Goal: Answer question/provide support: Answer question/provide support

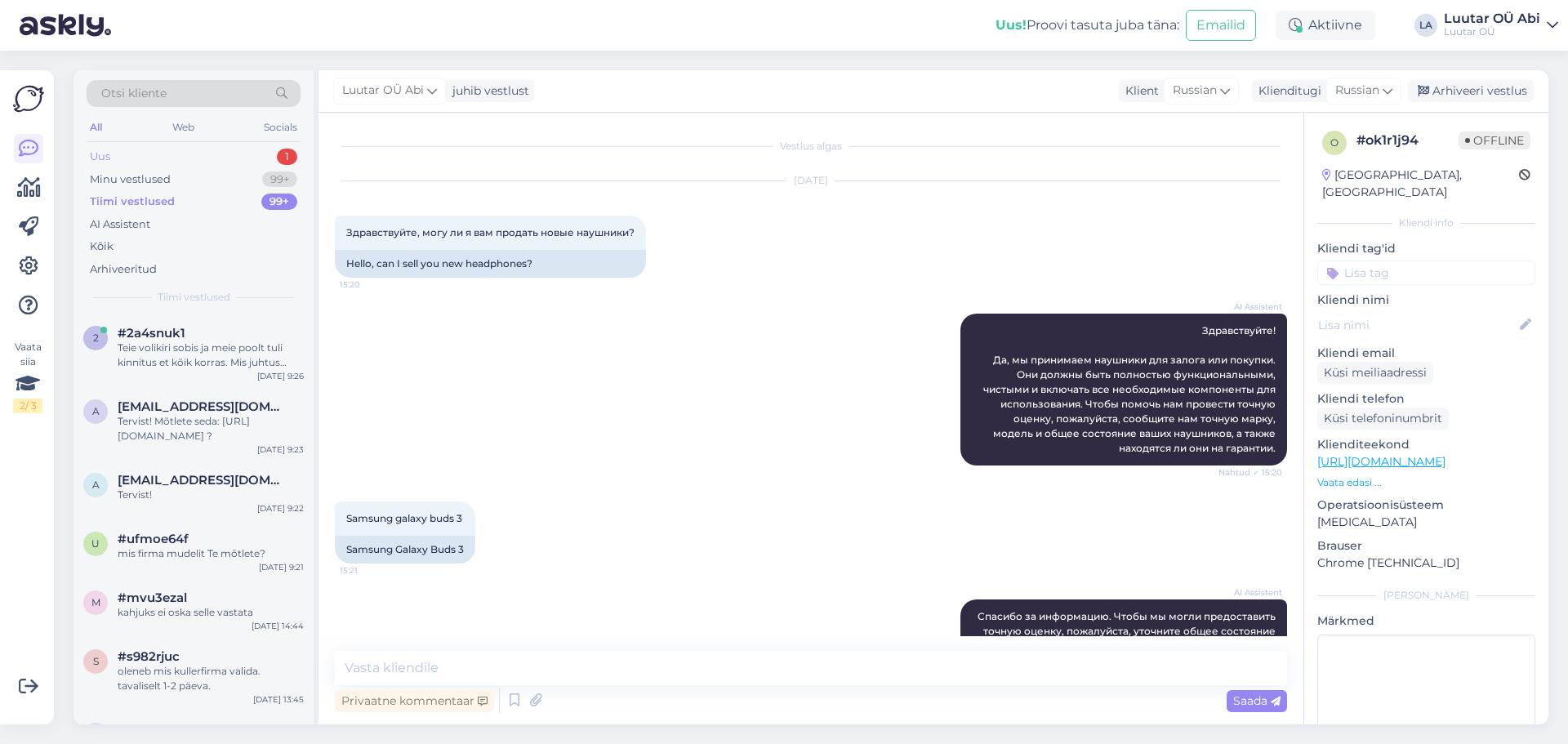
scroll to position [1504, 0]
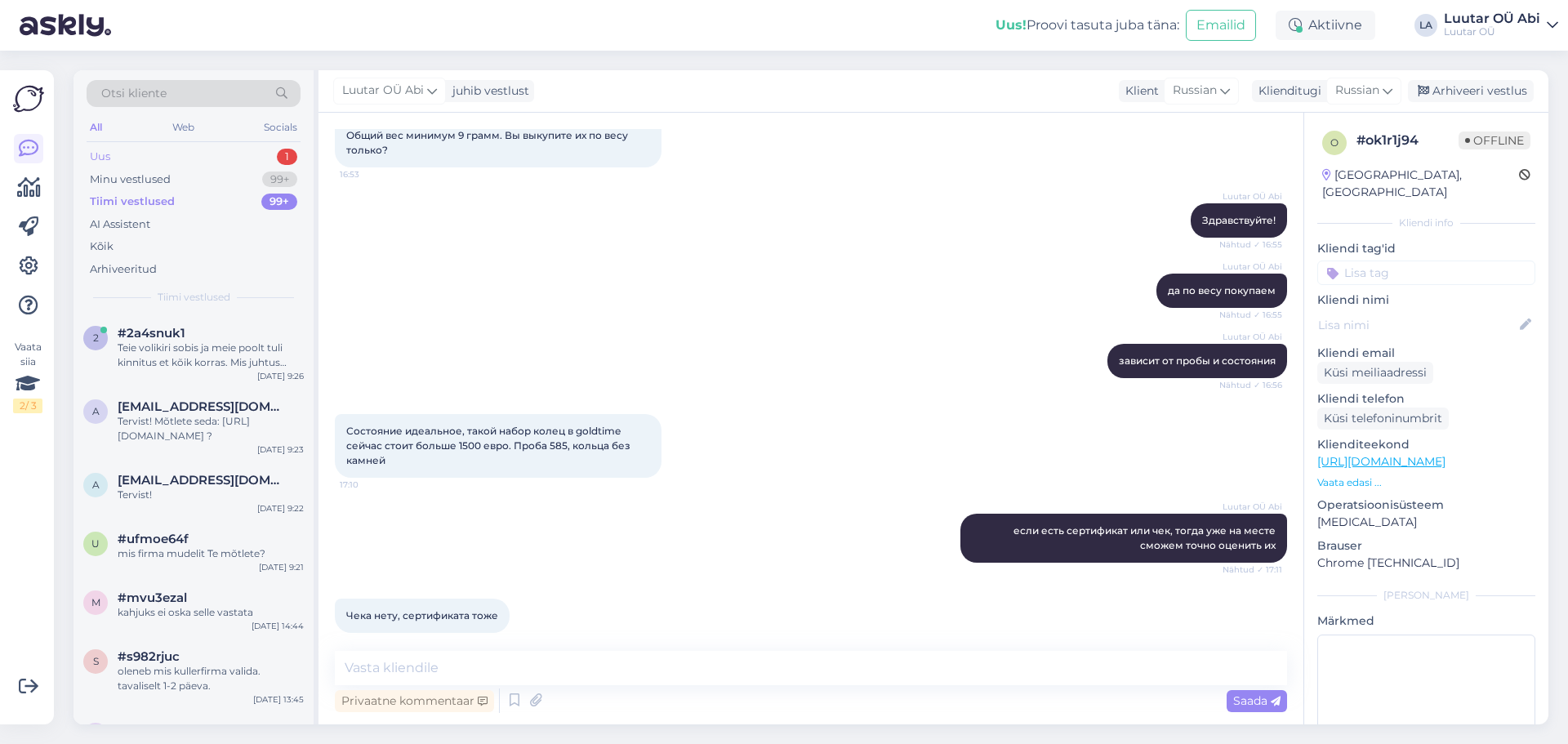
click at [242, 159] on div "Uus 1" at bounding box center [193, 157] width 214 height 23
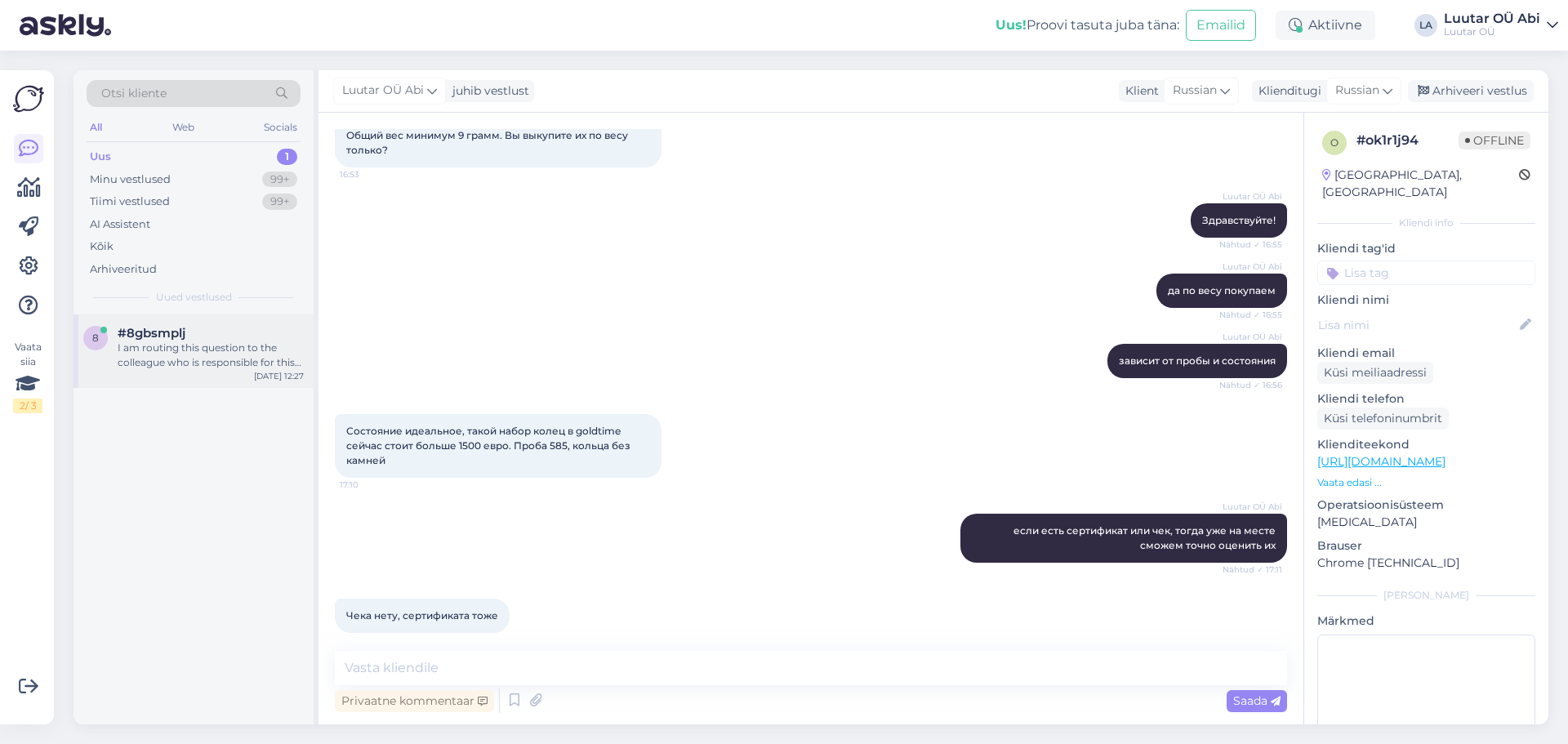
click at [252, 343] on div "I am routing this question to the colleague who is responsible for this topic. …" at bounding box center [211, 355] width 186 height 29
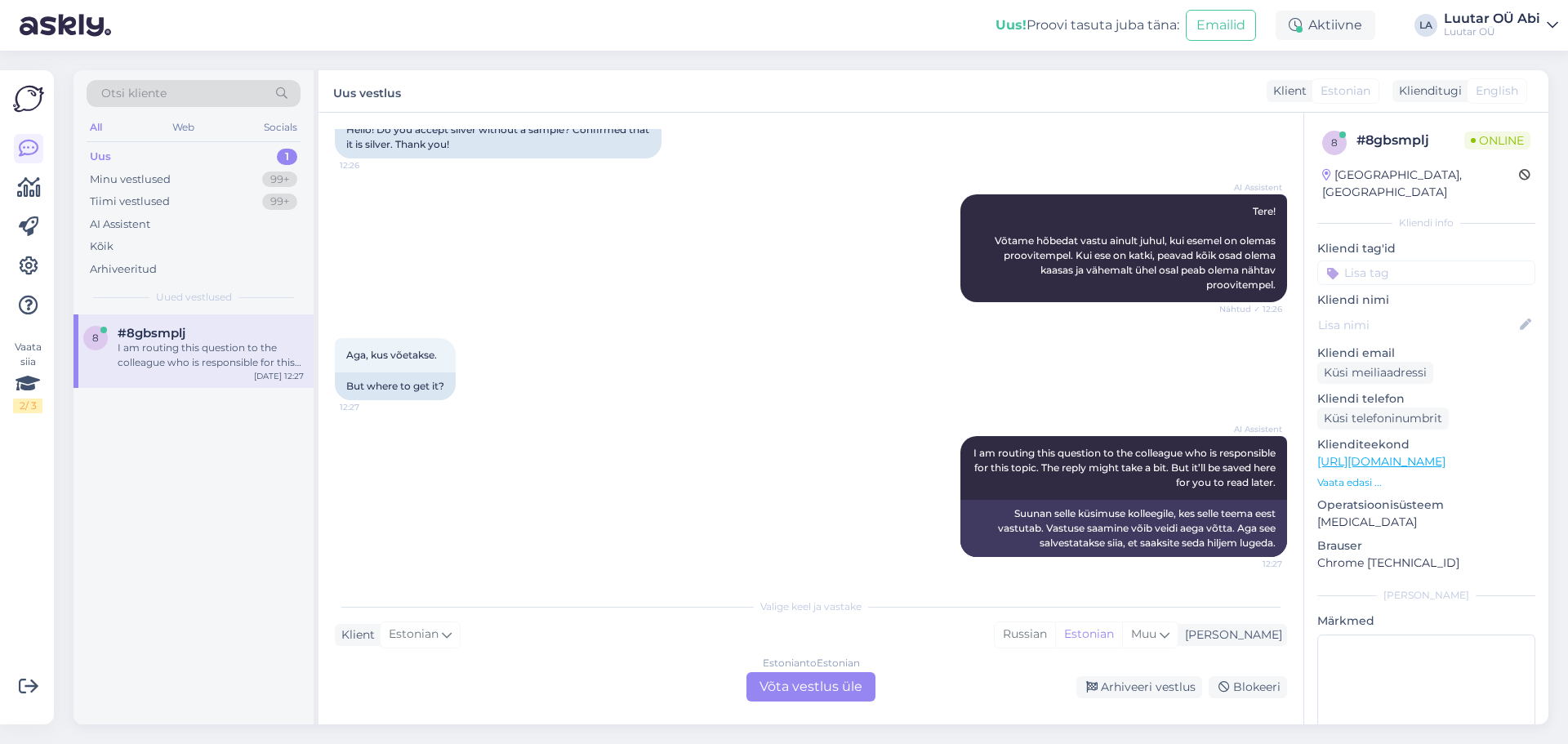
click at [527, 460] on div "AI Assistent I am routing this question to the colleague who is responsible for…" at bounding box center [811, 496] width 952 height 156
click at [831, 691] on div "Estonian to Estonian Võta vestlus üle" at bounding box center [810, 686] width 129 height 29
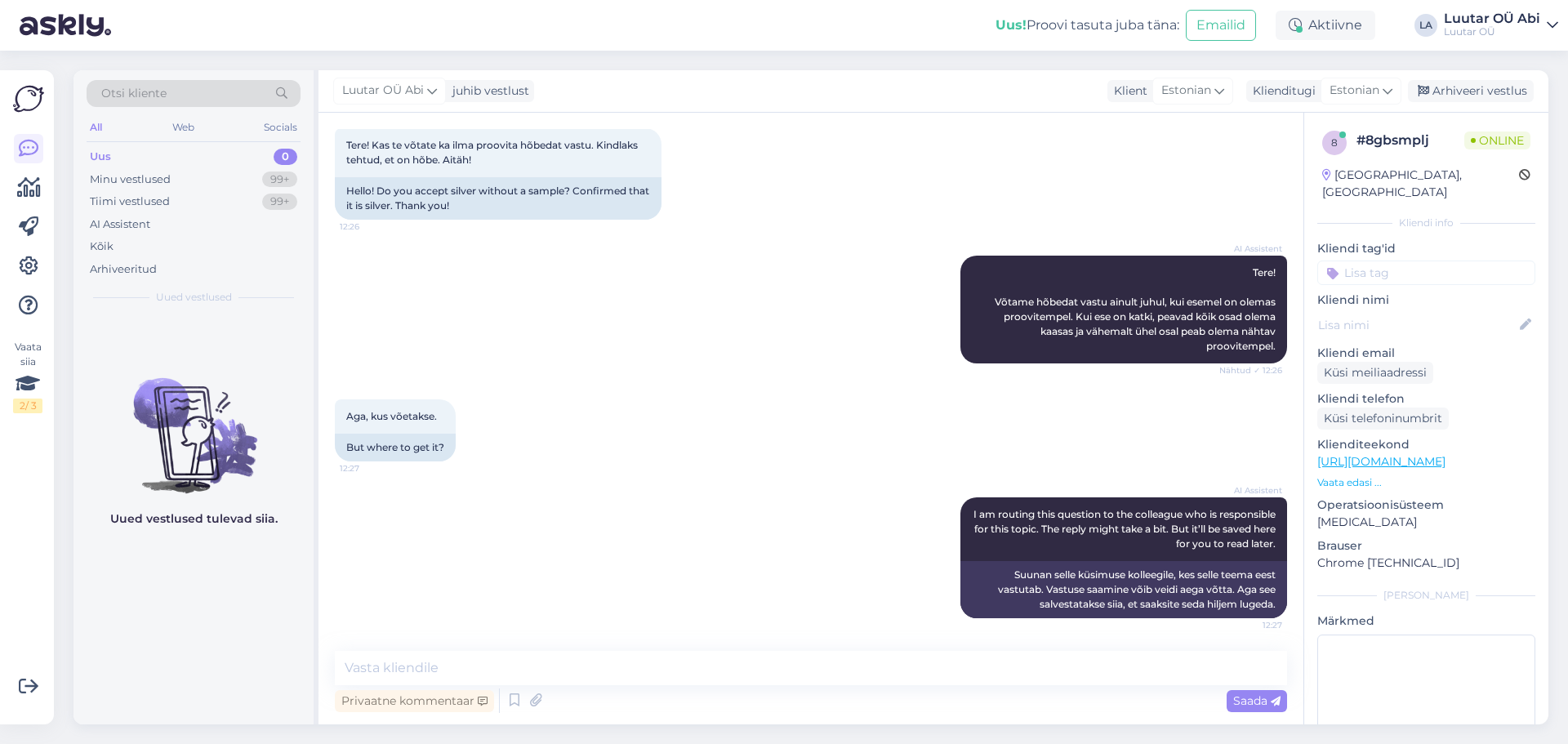
click at [725, 647] on div "Vestlus algas [DATE] Tere! Kas te võtate ka ilma proovita hõbedat vastu. Kindla…" at bounding box center [810, 418] width 985 height 612
click at [730, 695] on div "Privaatne kommentaar Saada" at bounding box center [811, 700] width 952 height 31
click at [730, 675] on textarea at bounding box center [811, 667] width 952 height 34
type textarea "kas tegemist on lauahõbedaga või ehetega ?"
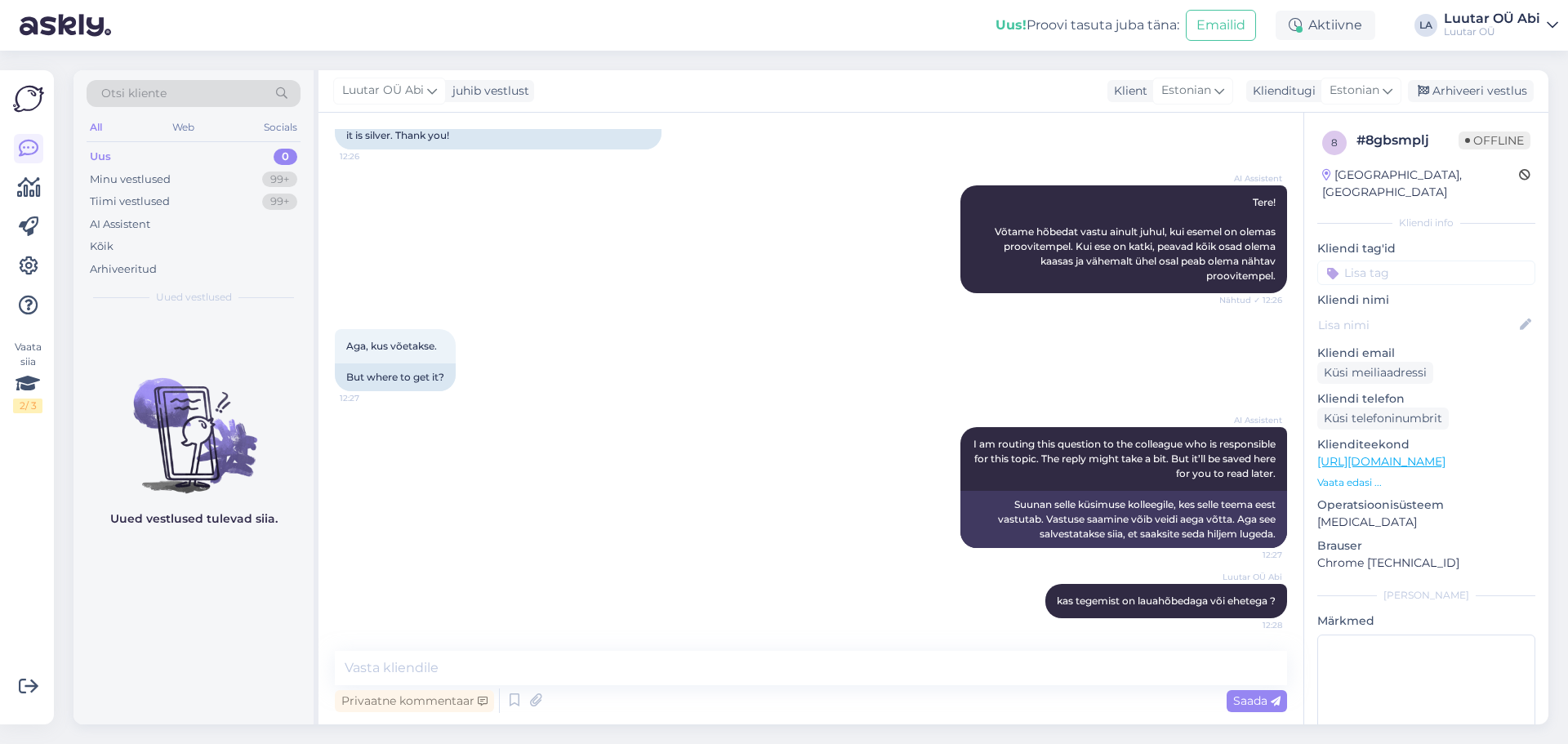
click at [831, 450] on div "AI Assistent I am routing this question to the colleague who is responsible for…" at bounding box center [811, 487] width 952 height 156
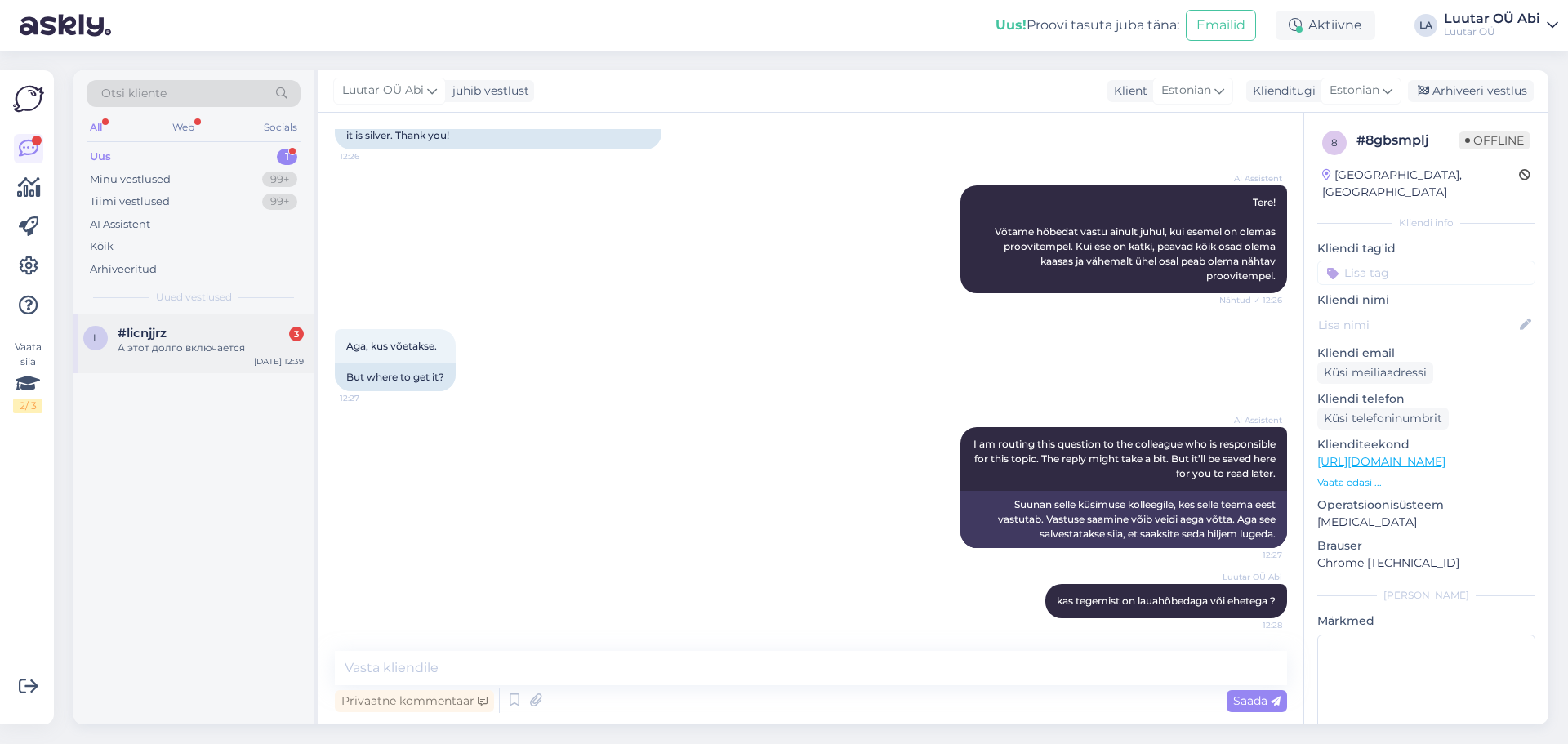
click at [156, 334] on span "#licnjjrz" at bounding box center [142, 333] width 49 height 14
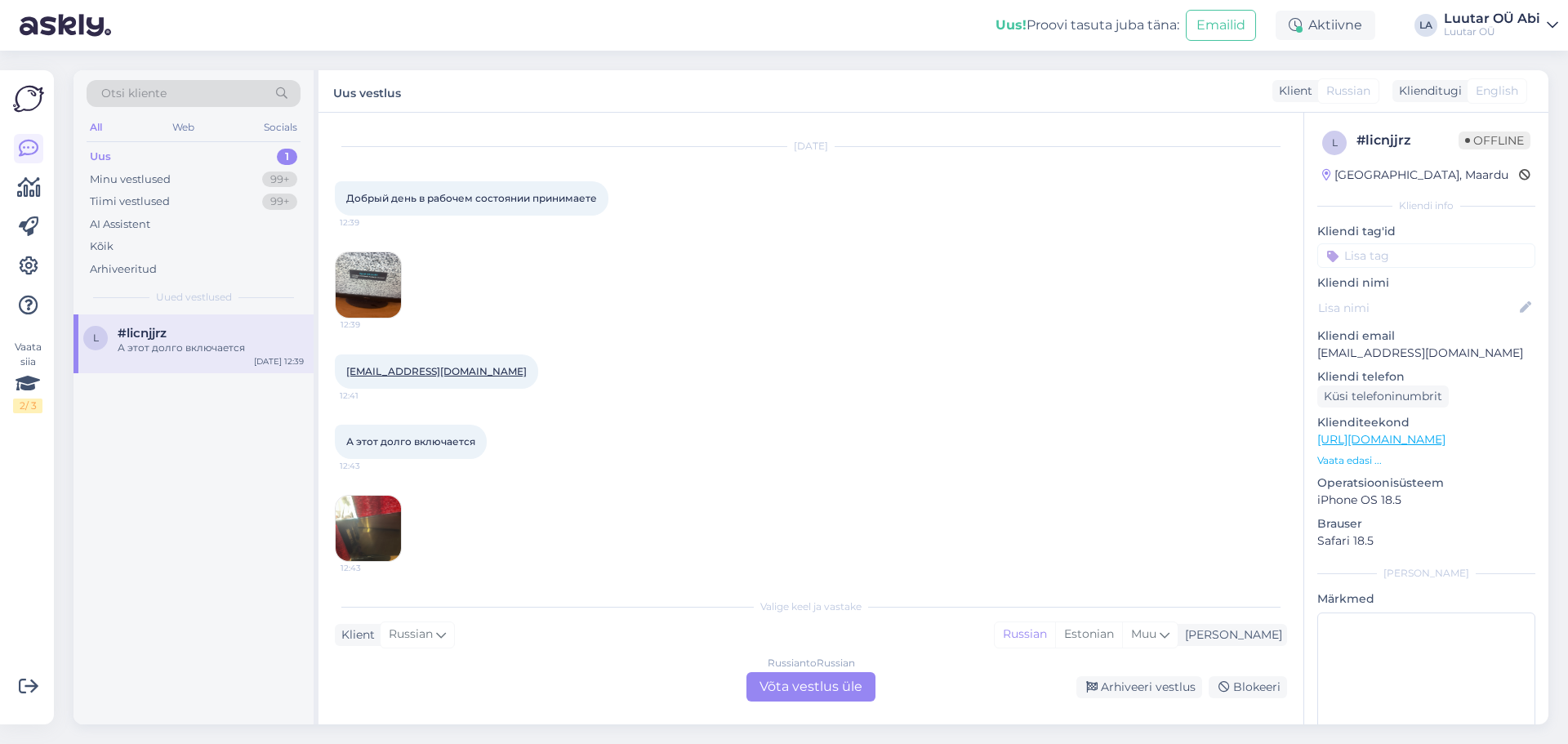
click at [362, 285] on img at bounding box center [368, 284] width 65 height 65
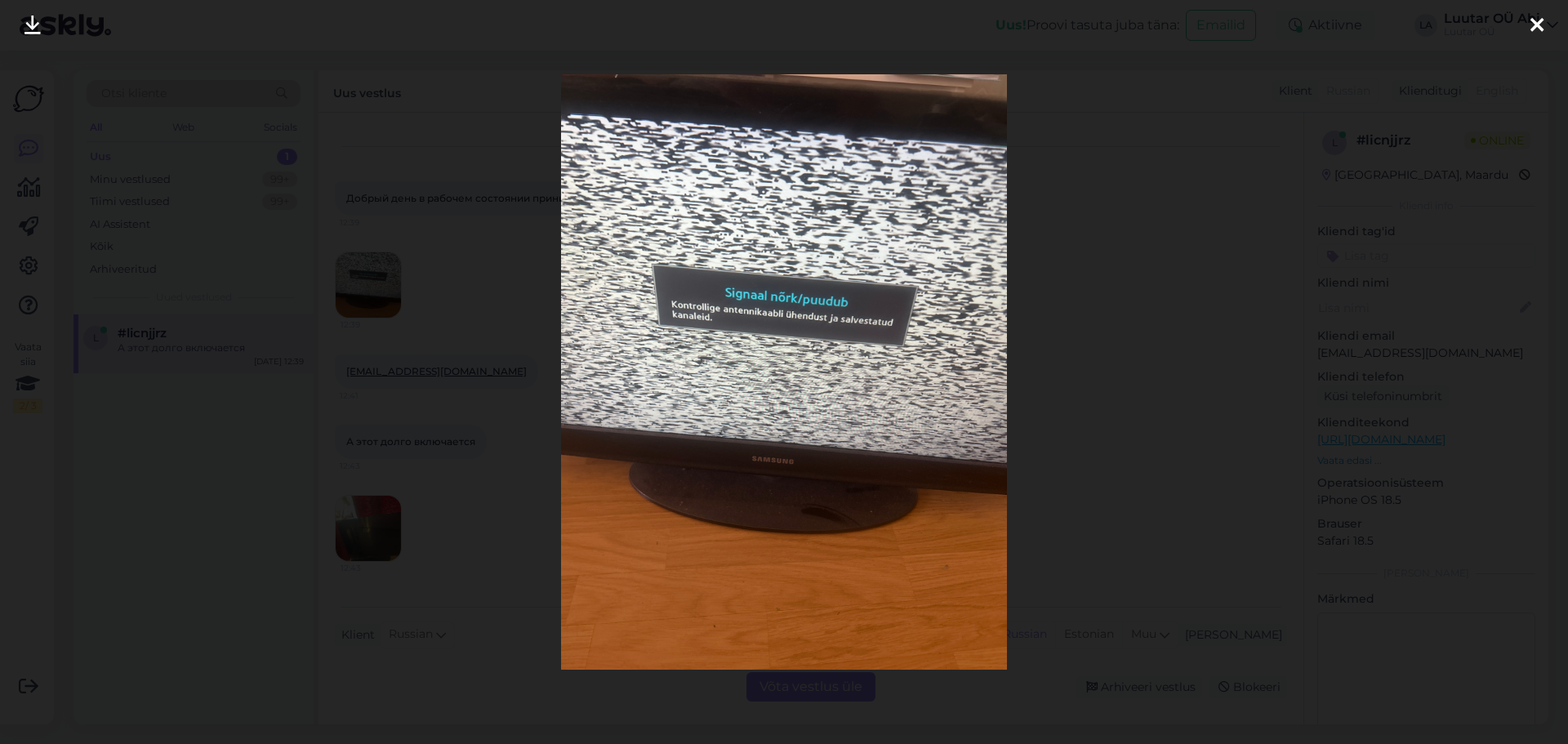
click at [365, 510] on div at bounding box center [784, 372] width 1568 height 744
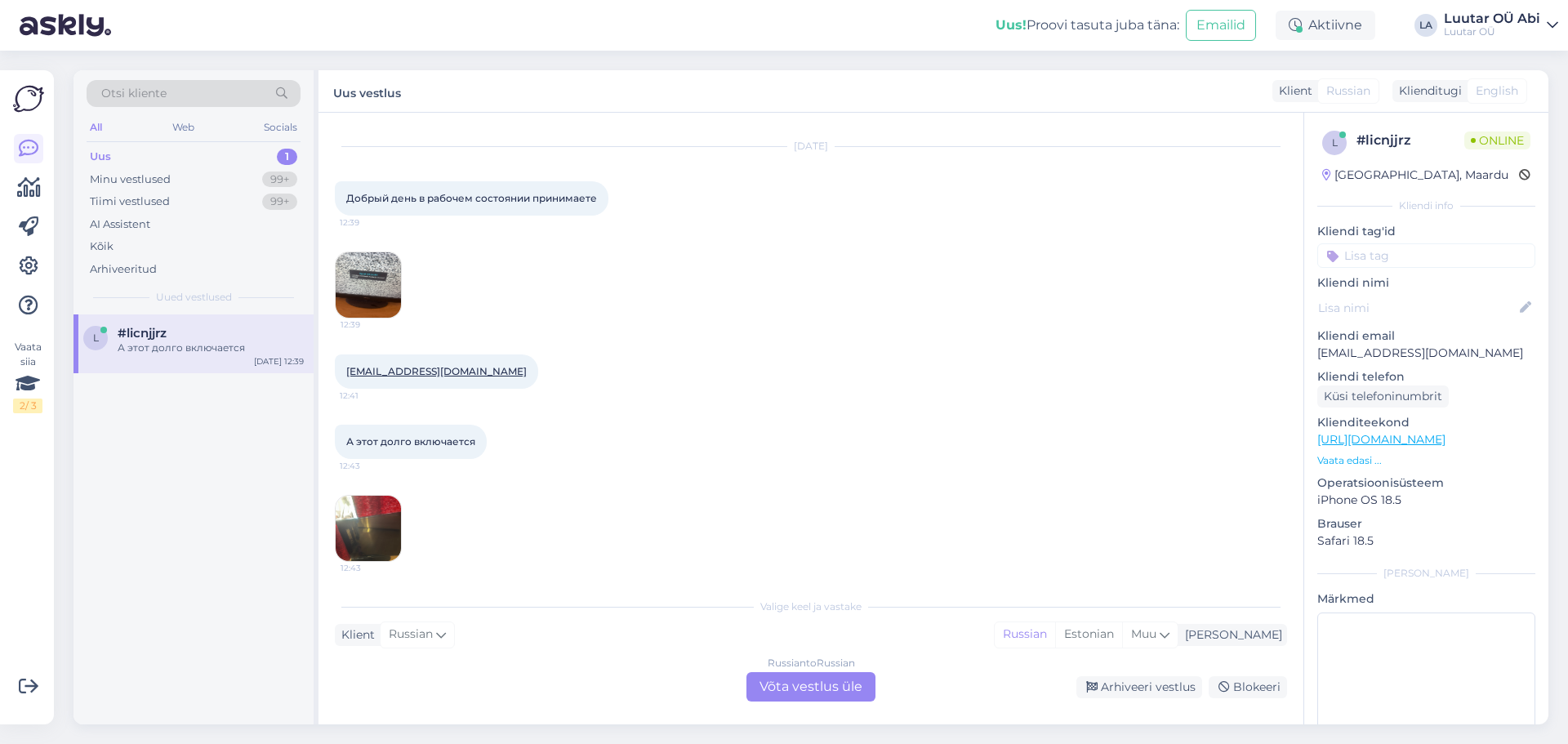
click at [365, 510] on img at bounding box center [368, 528] width 65 height 65
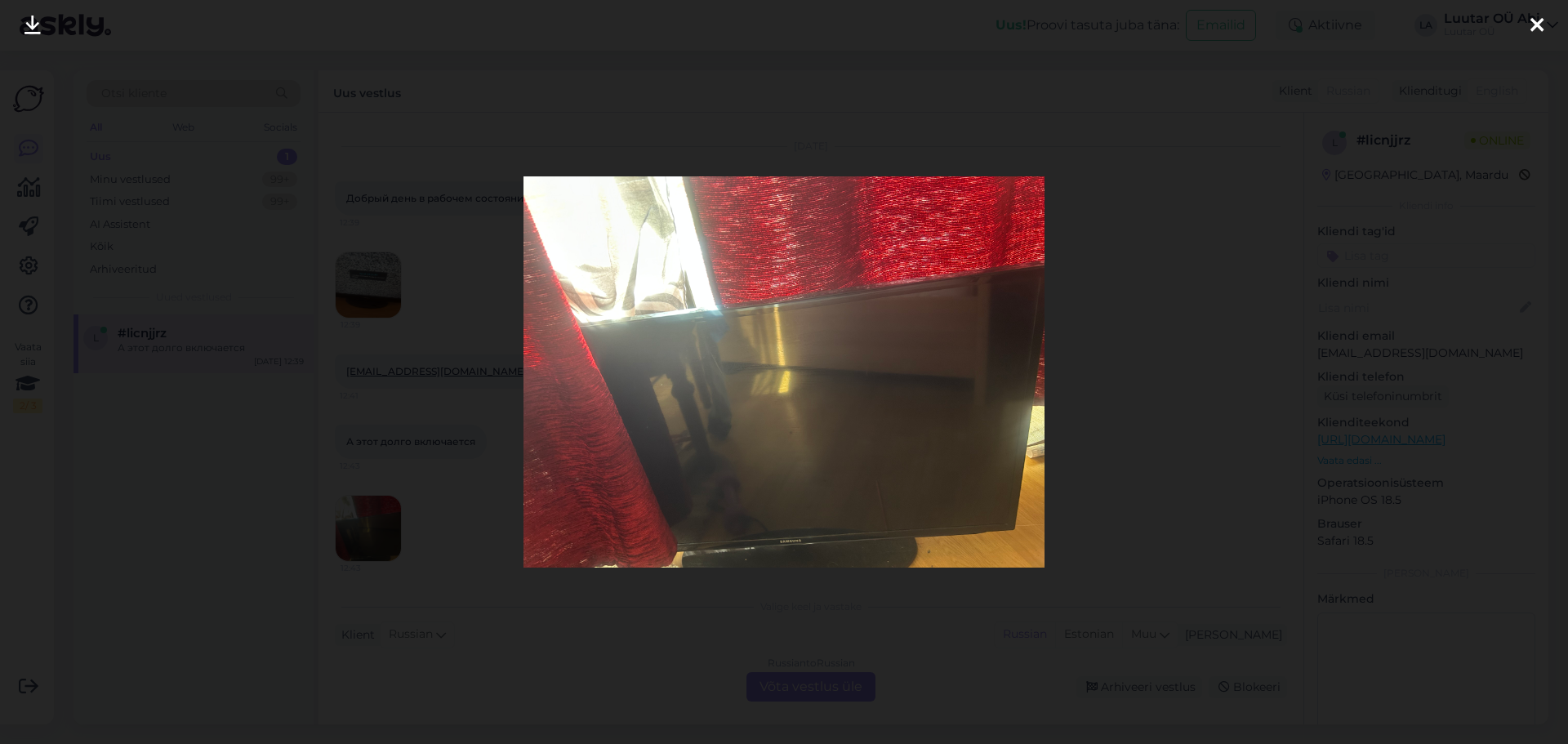
click at [441, 515] on div at bounding box center [784, 372] width 1568 height 744
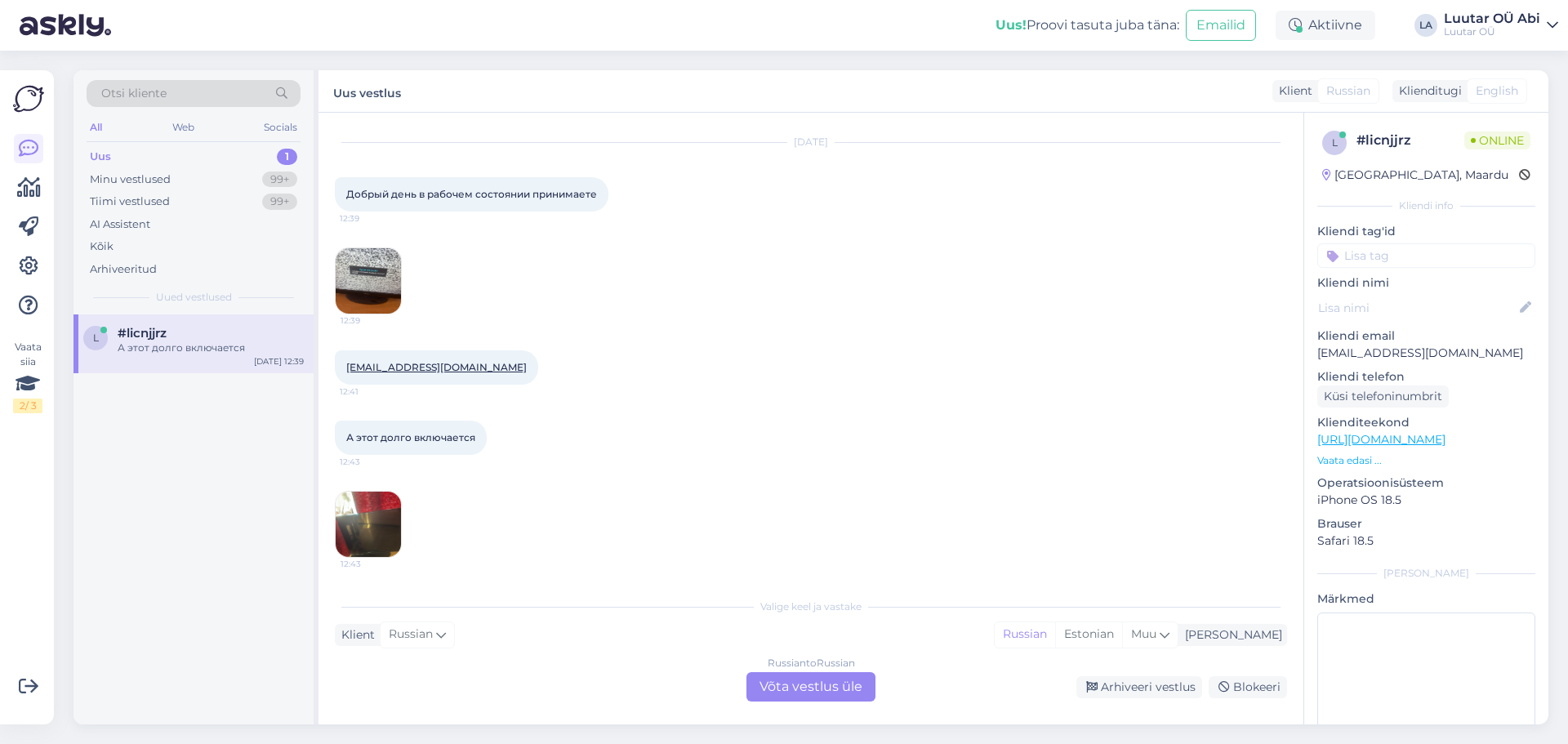
scroll to position [39, 0]
click at [830, 692] on div "Russian to Russian Võta vestlus üle" at bounding box center [810, 686] width 129 height 29
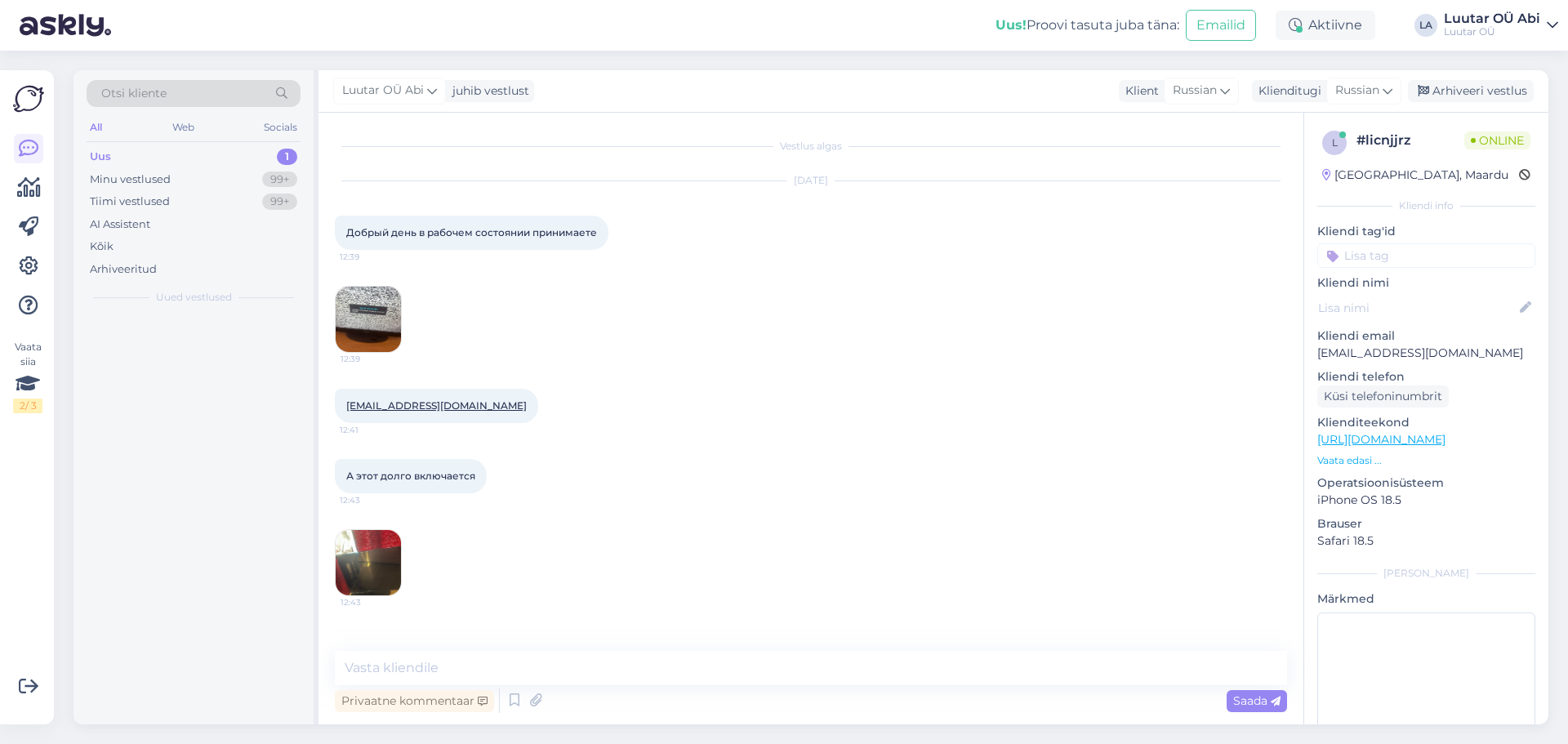
scroll to position [0, 0]
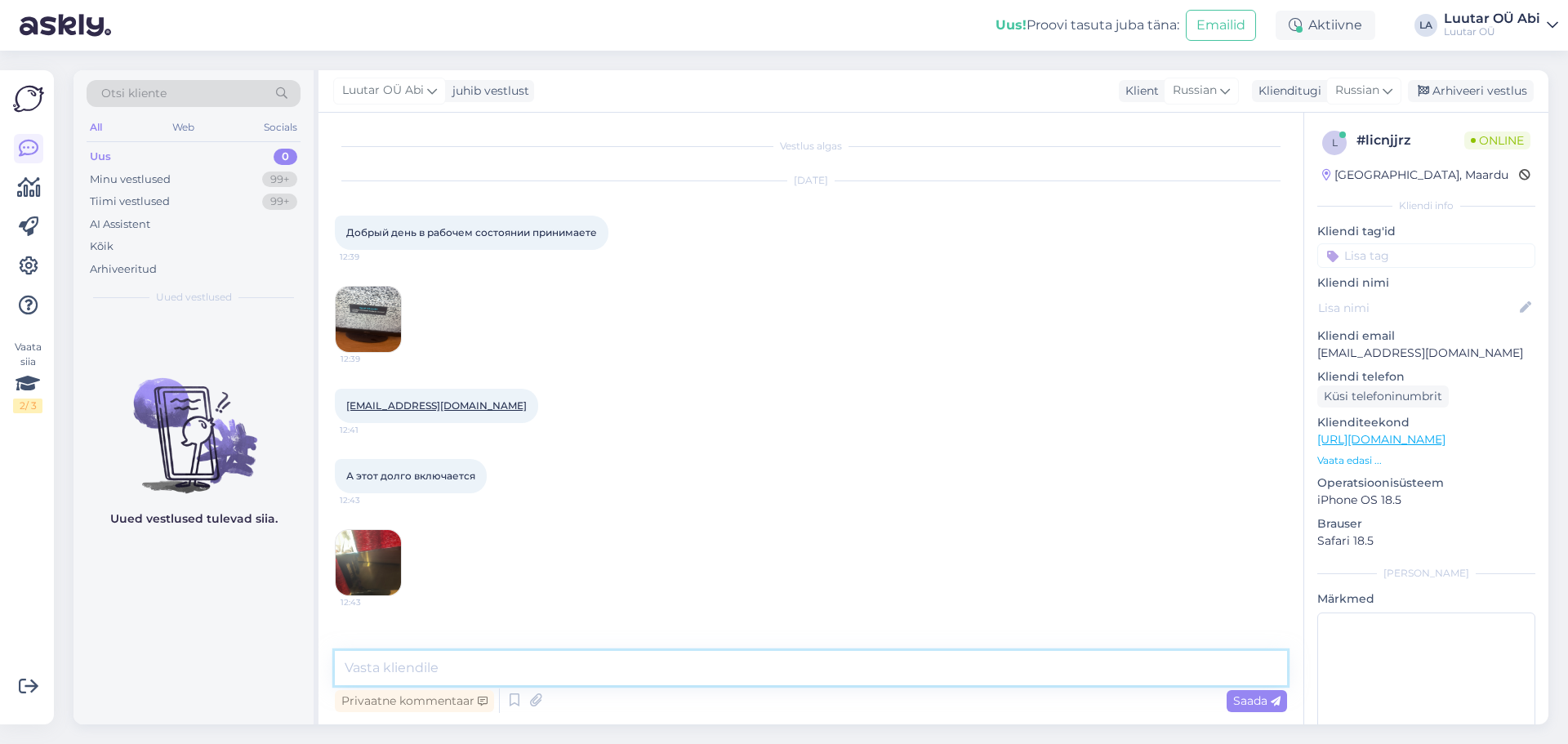
click at [793, 681] on textarea at bounding box center [811, 667] width 952 height 34
type textarea "Здравствуйте!"
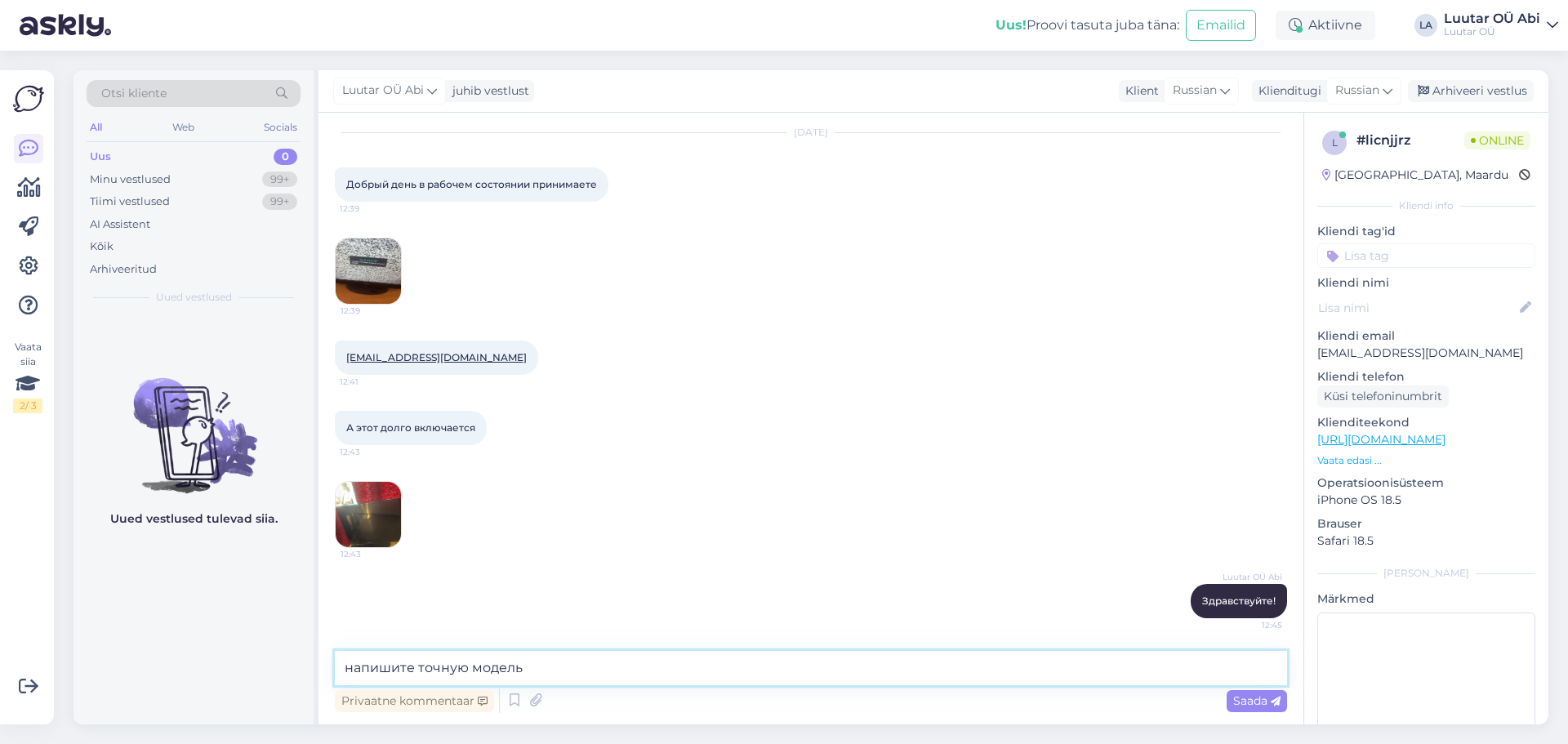
type textarea "напишите точную модель"
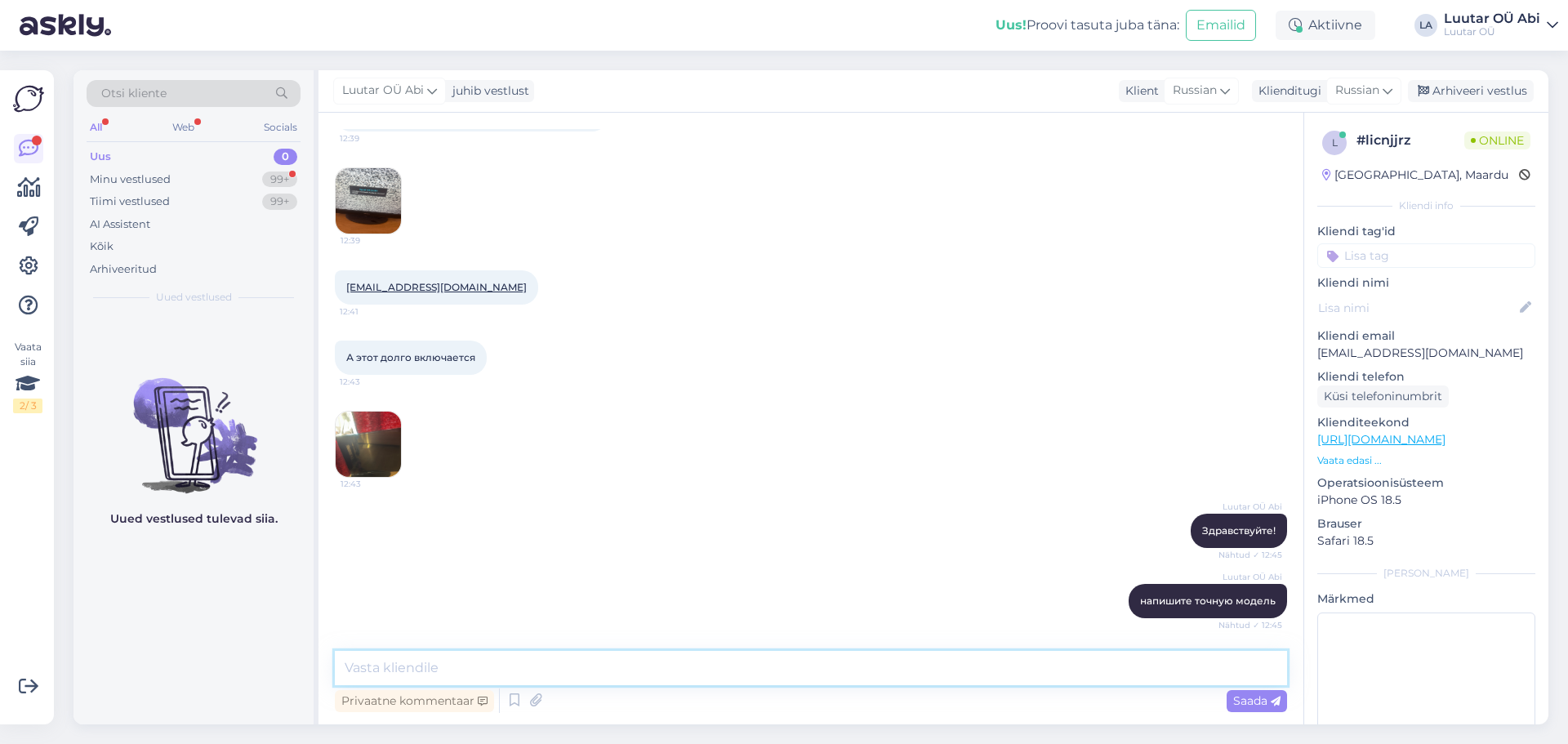
scroll to position [259, 0]
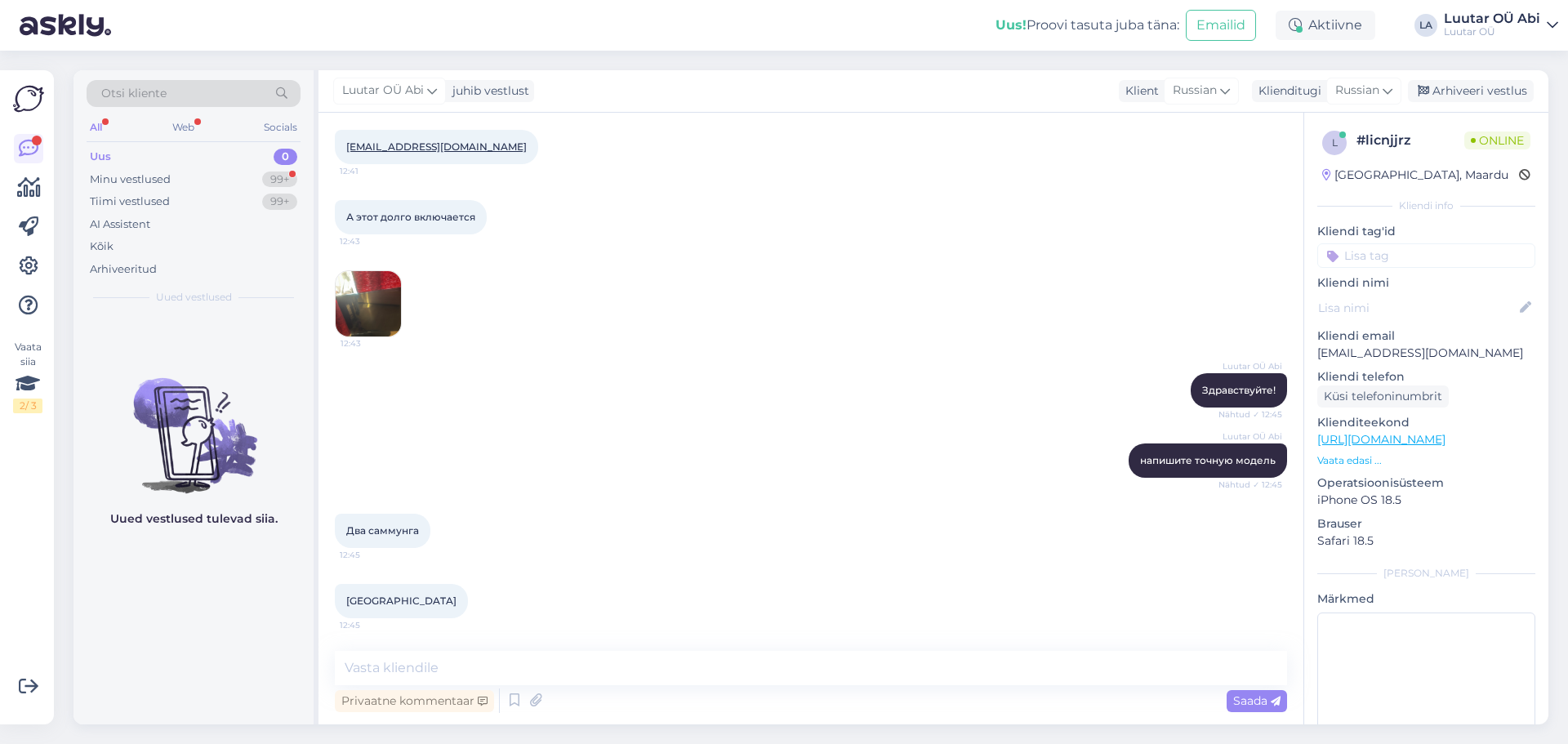
click at [516, 375] on div "Luutar OÜ Abi Здравствуйте! Nähtud ✓ 12:45" at bounding box center [811, 390] width 952 height 71
click at [466, 673] on textarea at bounding box center [811, 667] width 952 height 34
type textarea "это производитель"
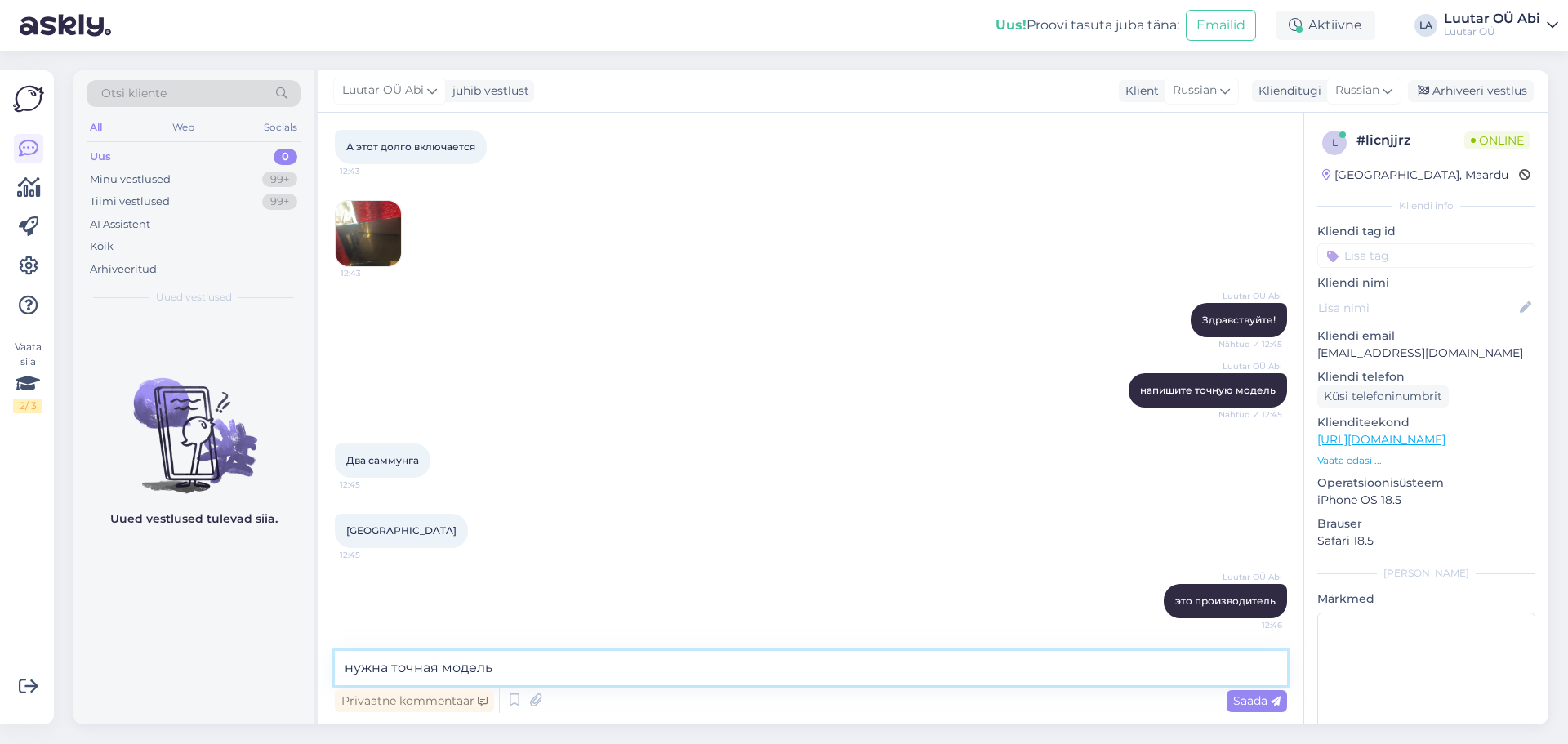
type textarea "нужна точная модель"
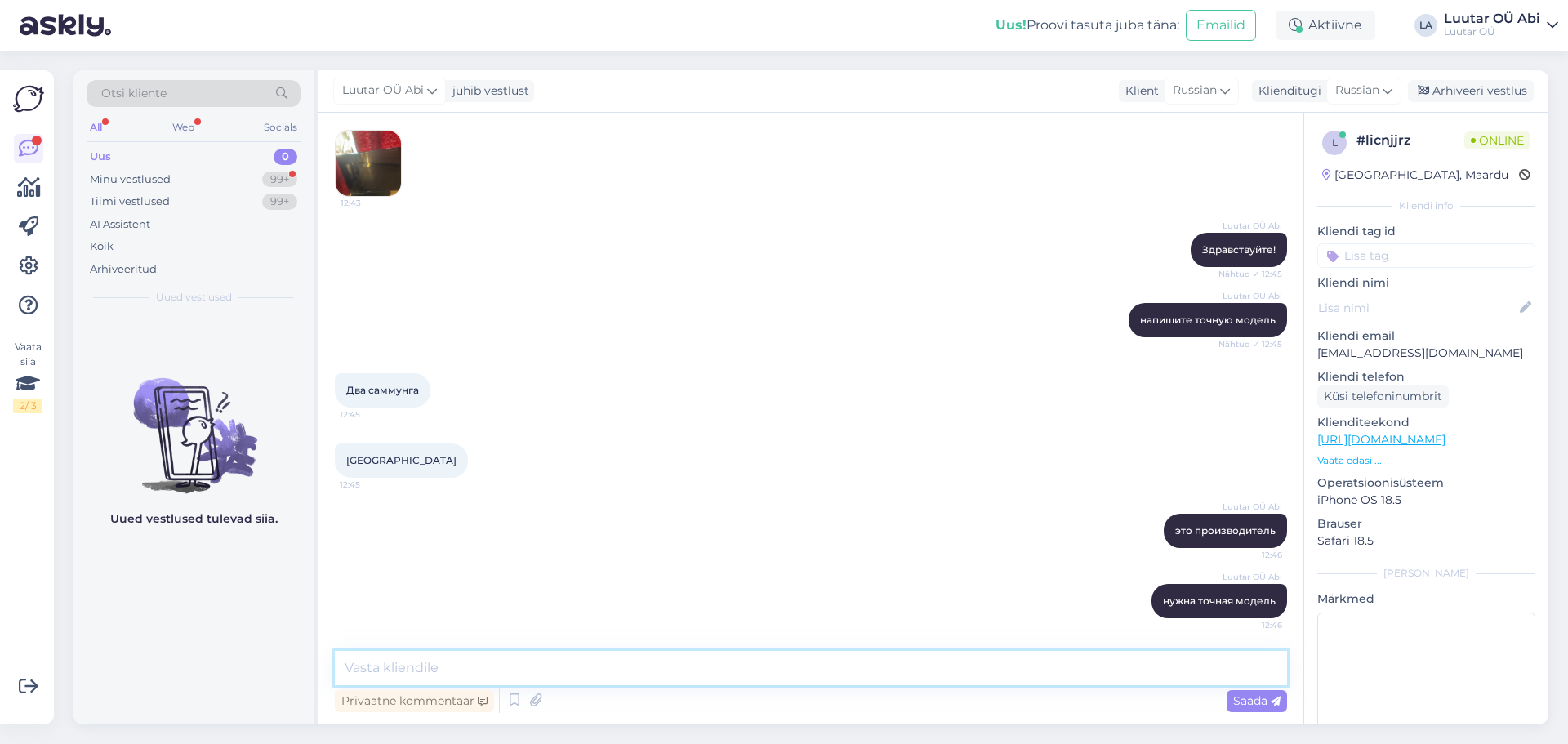
scroll to position [605, 0]
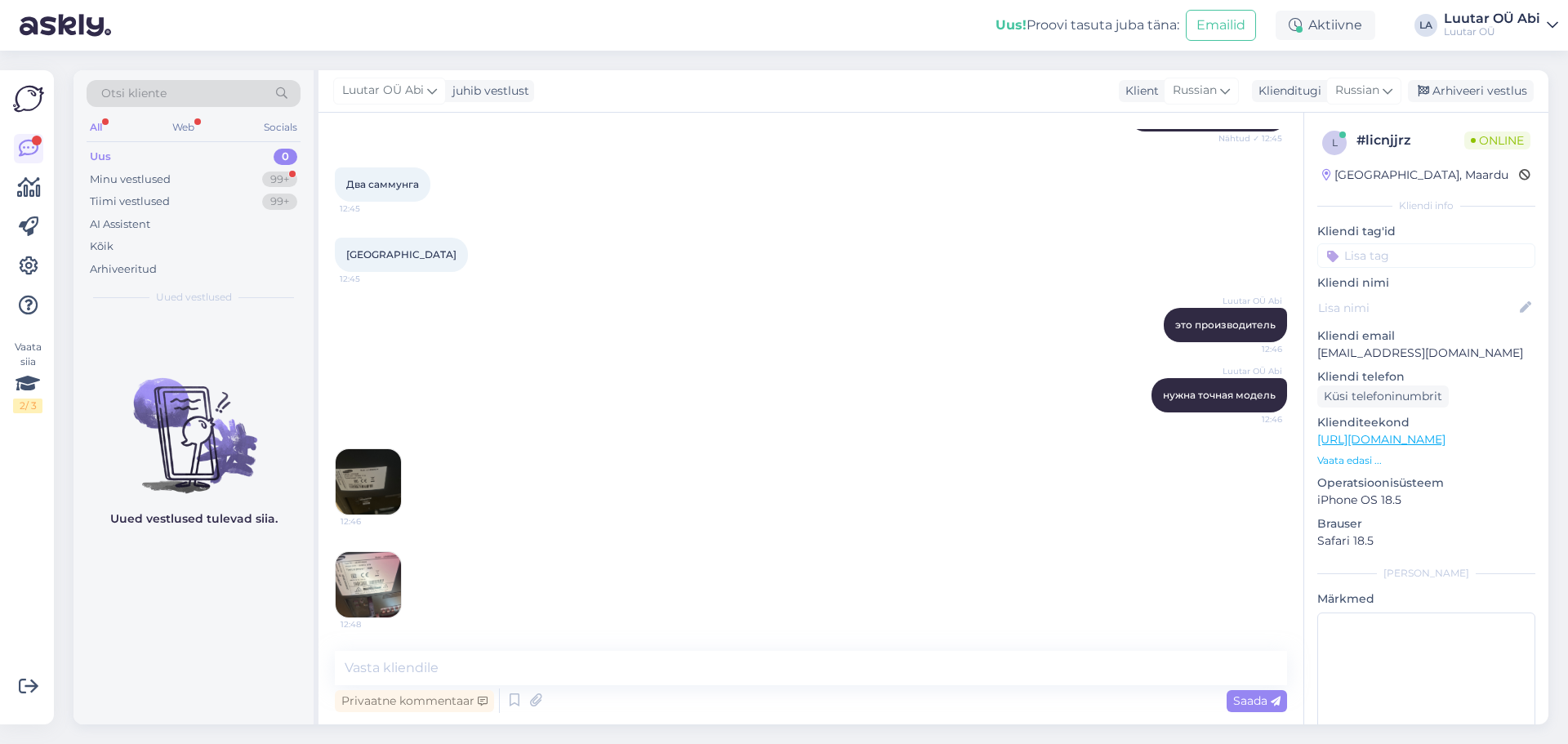
click at [357, 574] on img at bounding box center [368, 584] width 65 height 65
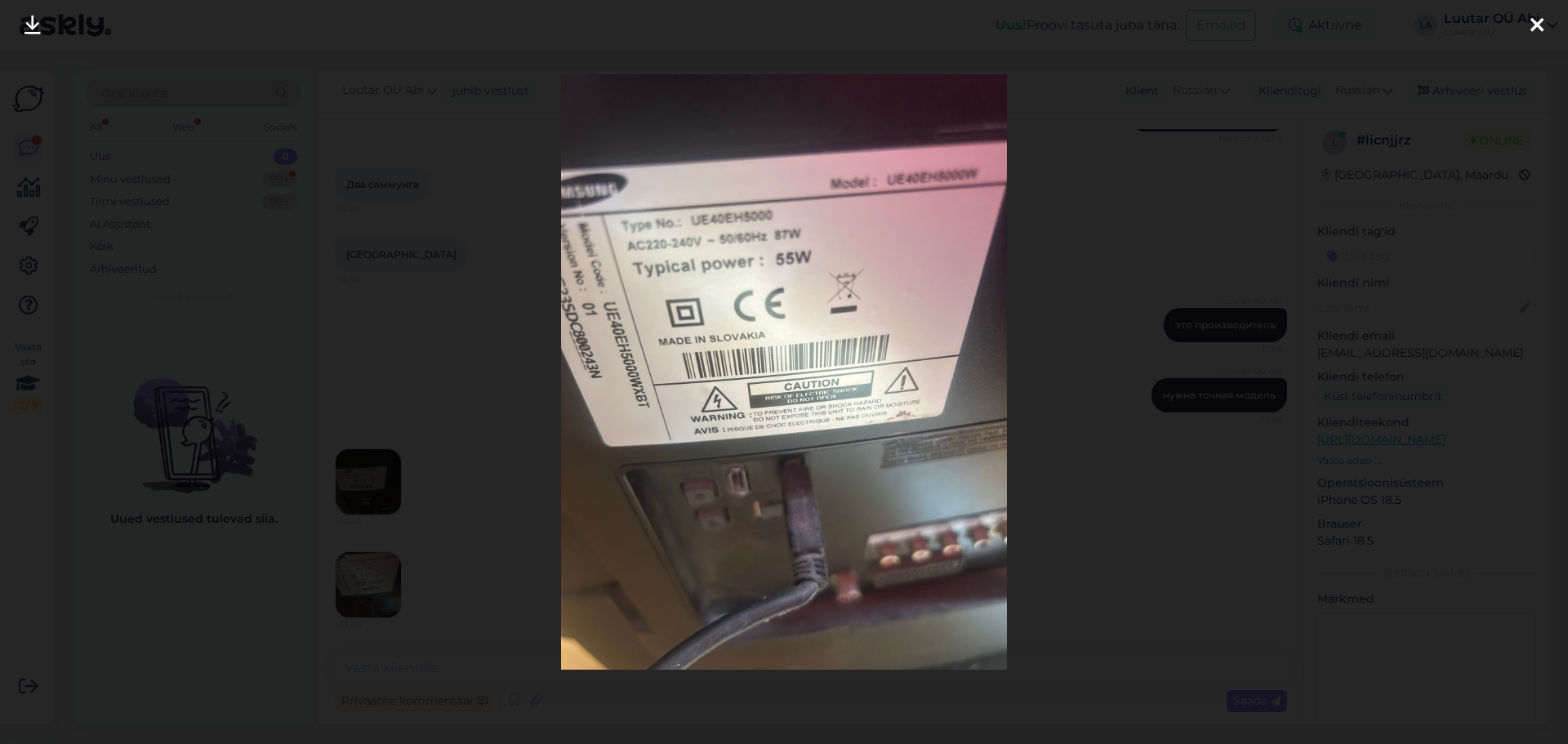
click at [35, 27] on icon at bounding box center [32, 26] width 16 height 21
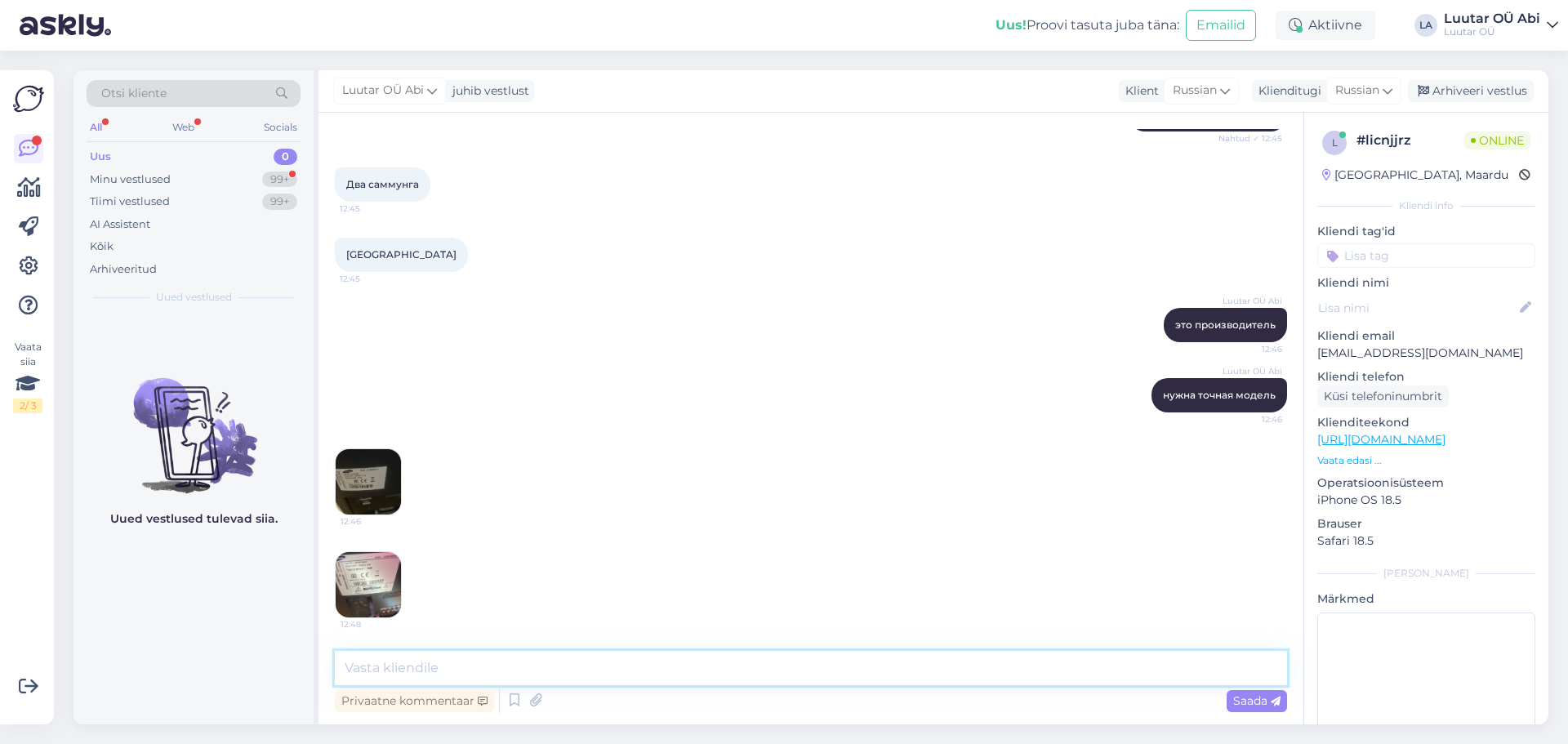
click at [502, 661] on textarea at bounding box center [811, 667] width 952 height 34
type textarea "сейчас оценим"
